Goal: Task Accomplishment & Management: Use online tool/utility

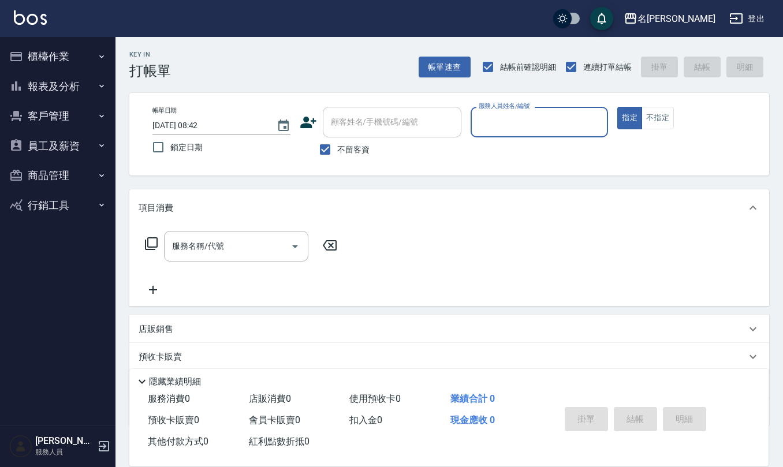
click at [47, 55] on button "櫃檯作業" at bounding box center [58, 57] width 106 height 30
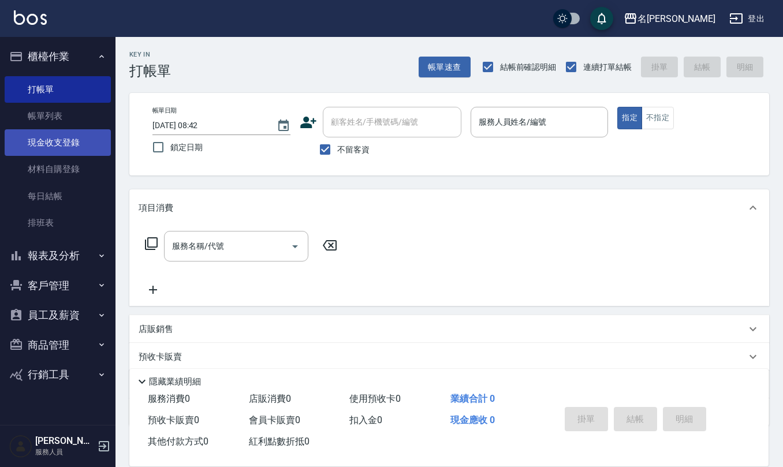
click at [58, 149] on link "現金收支登錄" at bounding box center [58, 142] width 106 height 27
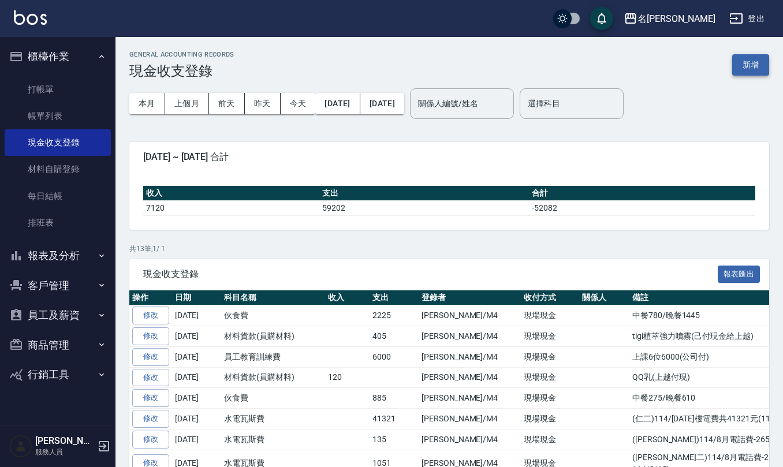
click at [749, 65] on button "新增" at bounding box center [750, 64] width 37 height 21
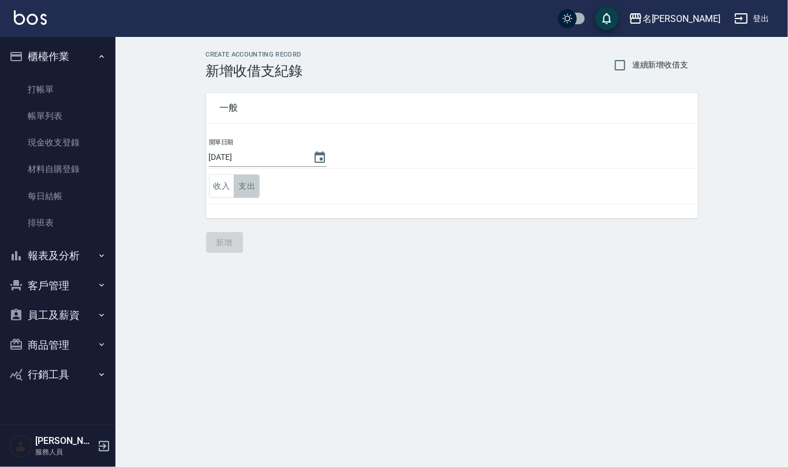
click at [250, 185] on button "支出" at bounding box center [247, 186] width 26 height 24
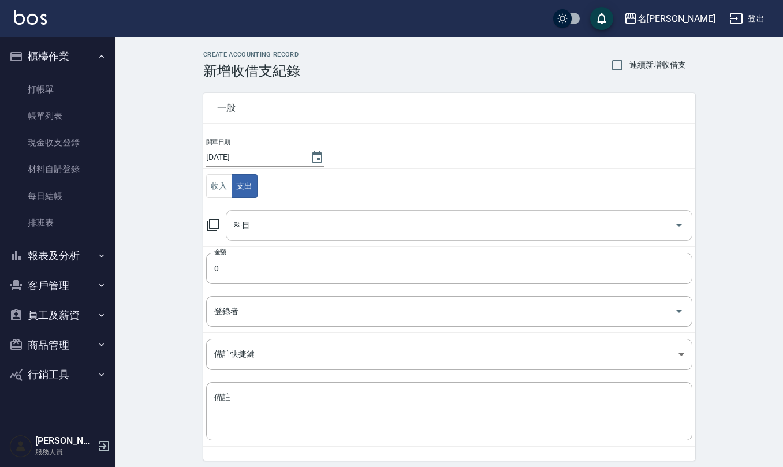
click at [247, 219] on div "科目 科目" at bounding box center [459, 225] width 466 height 31
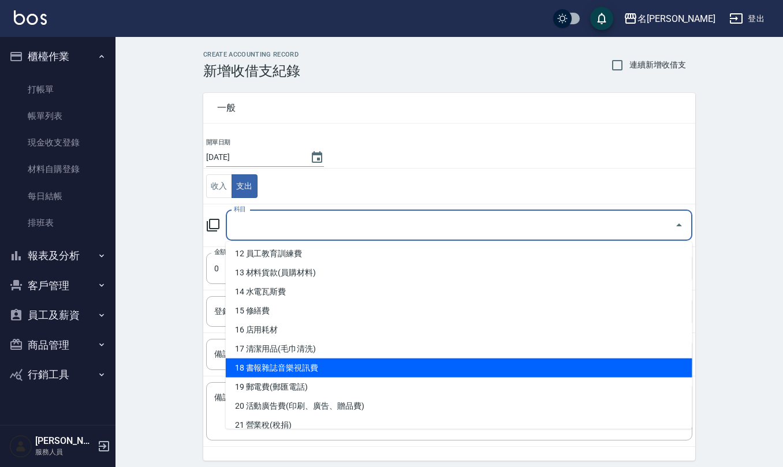
scroll to position [154, 0]
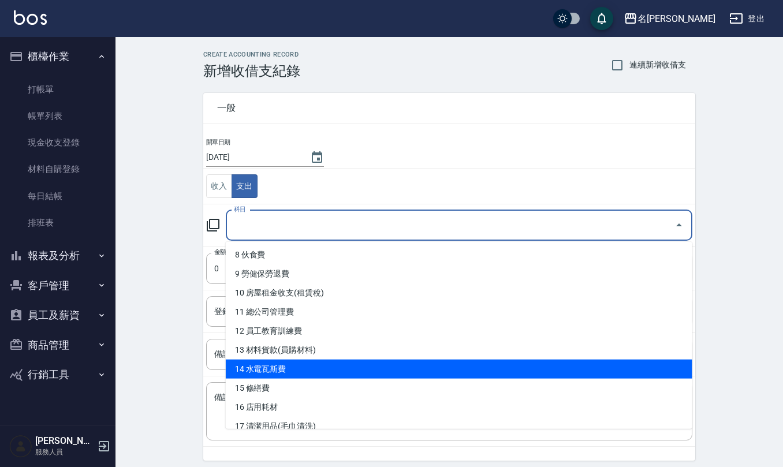
click at [285, 364] on li "14 水電瓦斯費" at bounding box center [459, 369] width 466 height 19
type input "14 水電瓦斯費"
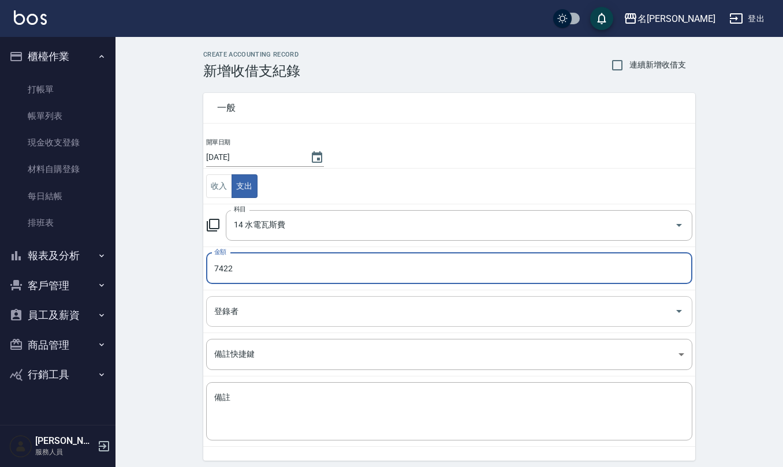
type input "7422"
click at [226, 319] on input "登錄者" at bounding box center [440, 311] width 458 height 20
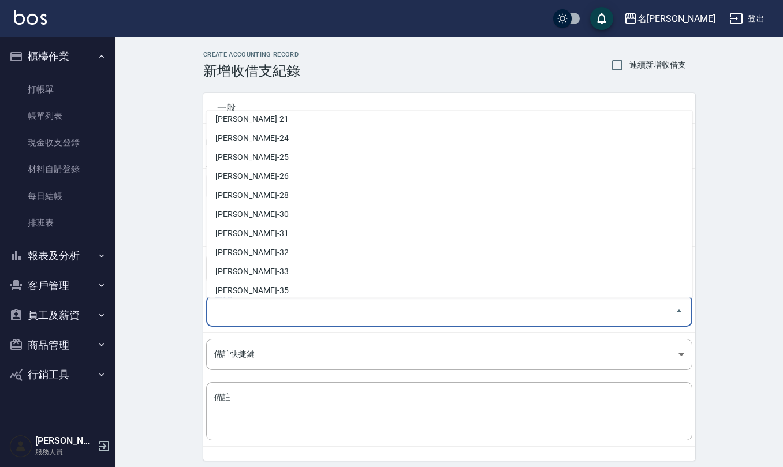
scroll to position [508, 0]
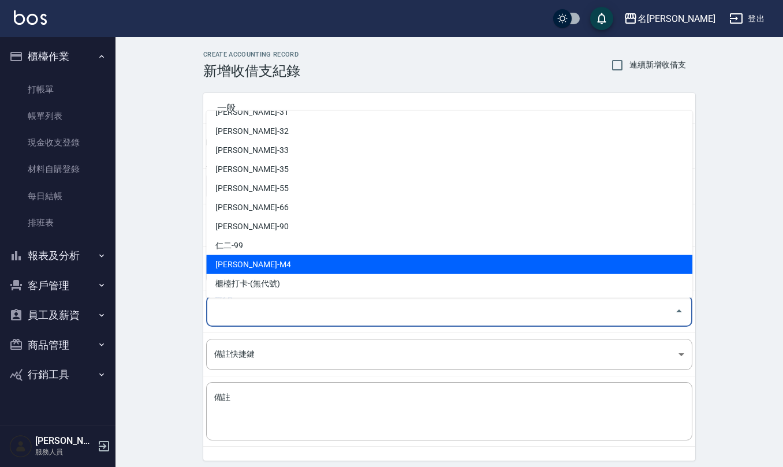
click at [252, 268] on li "[PERSON_NAME]-M4" at bounding box center [449, 264] width 486 height 19
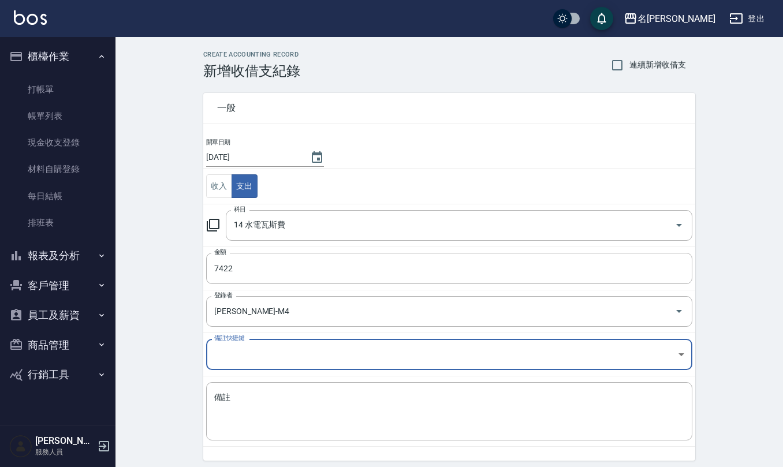
type input "[PERSON_NAME]-M4"
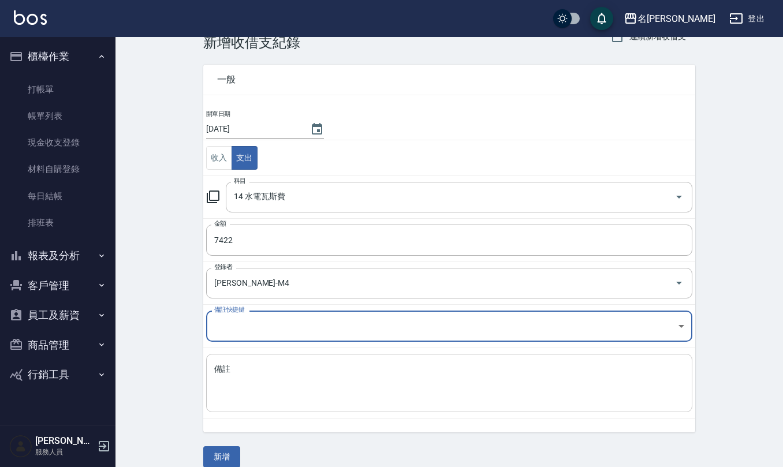
scroll to position [44, 0]
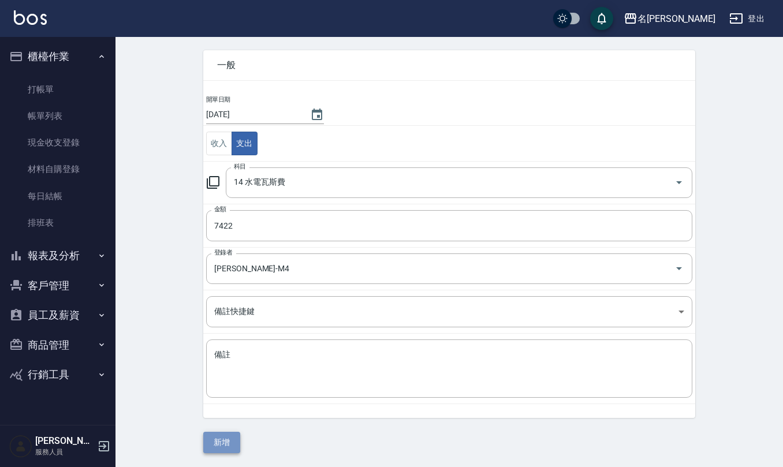
click at [215, 442] on button "新增" at bounding box center [221, 442] width 37 height 21
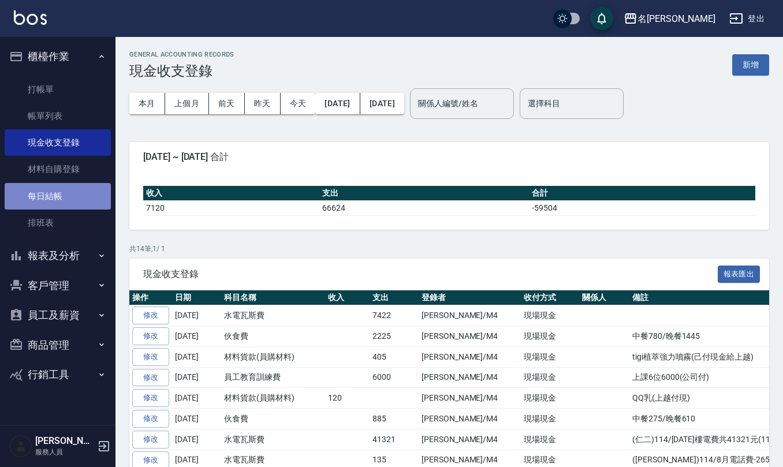
click at [63, 189] on link "每日結帳" at bounding box center [58, 196] width 106 height 27
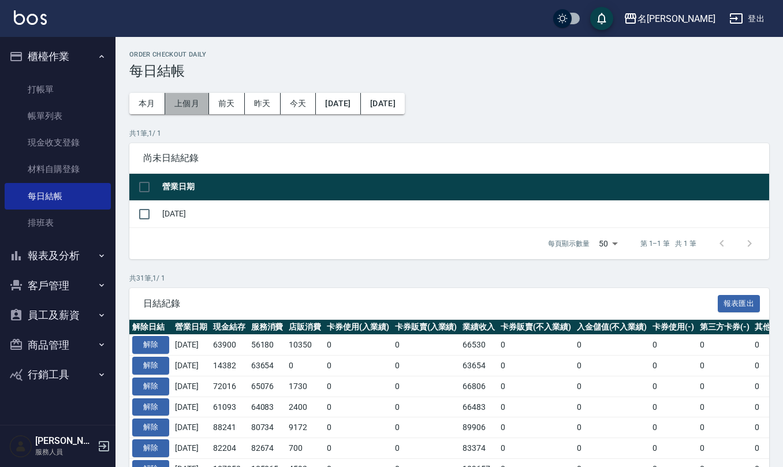
click at [181, 97] on button "上個月" at bounding box center [187, 103] width 44 height 21
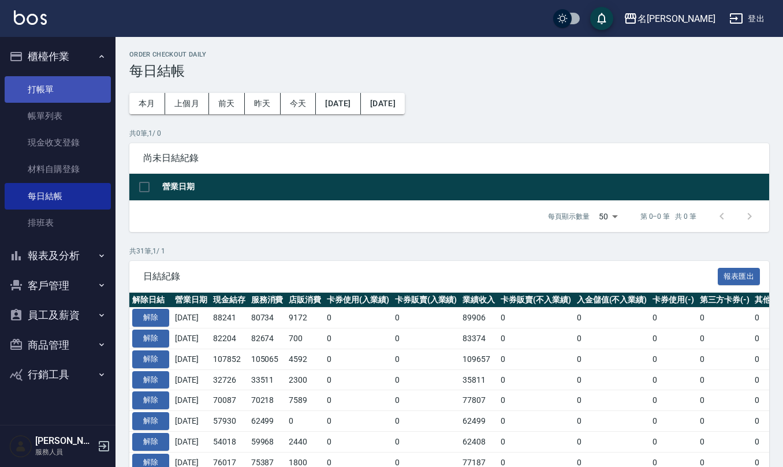
click at [65, 91] on link "打帳單" at bounding box center [58, 89] width 106 height 27
